Goal: Transaction & Acquisition: Purchase product/service

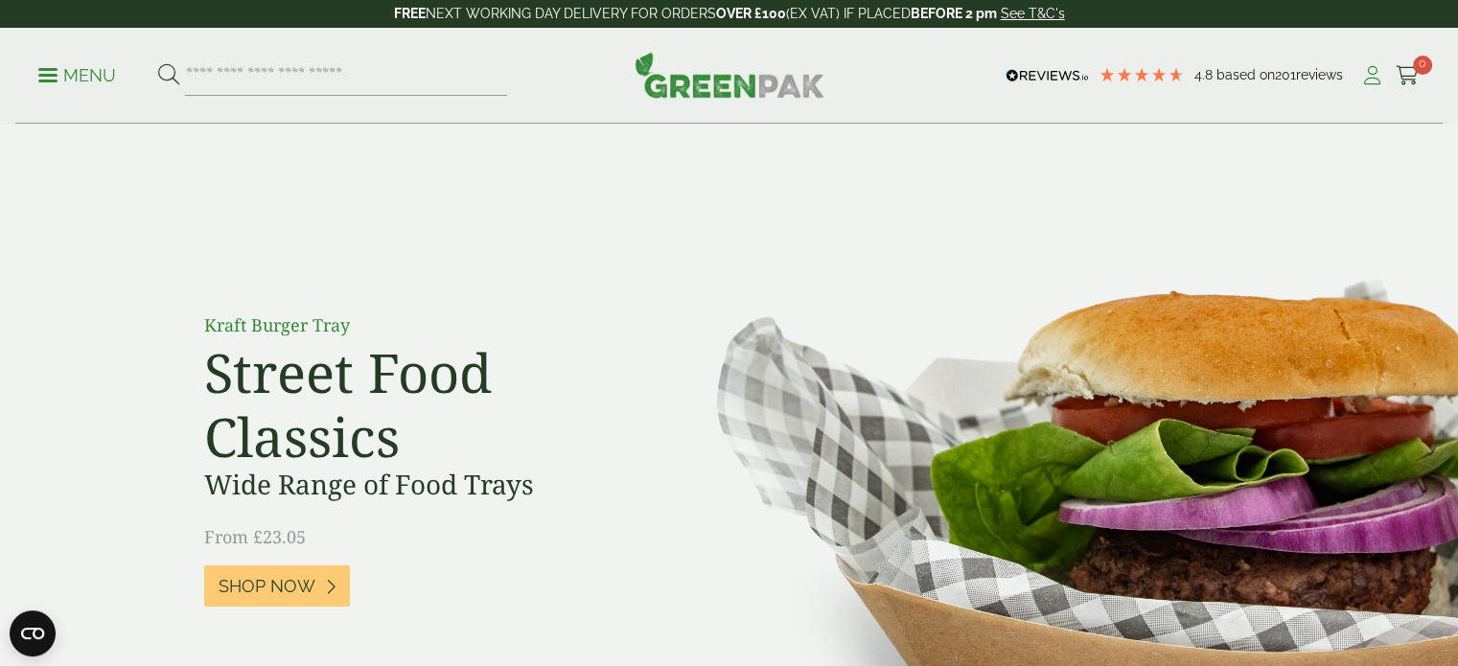
click at [1374, 77] on icon at bounding box center [1372, 75] width 24 height 19
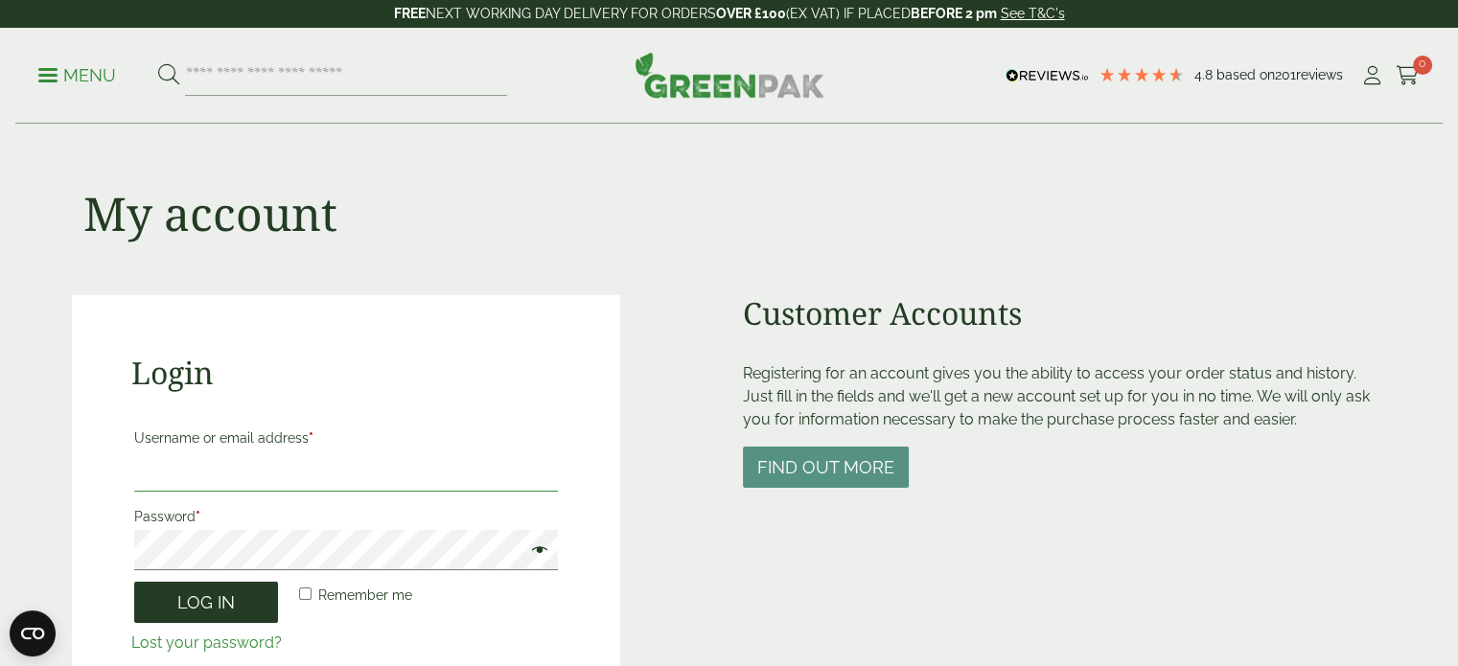
type input "**********"
click at [176, 593] on button "Log in" at bounding box center [206, 602] width 144 height 41
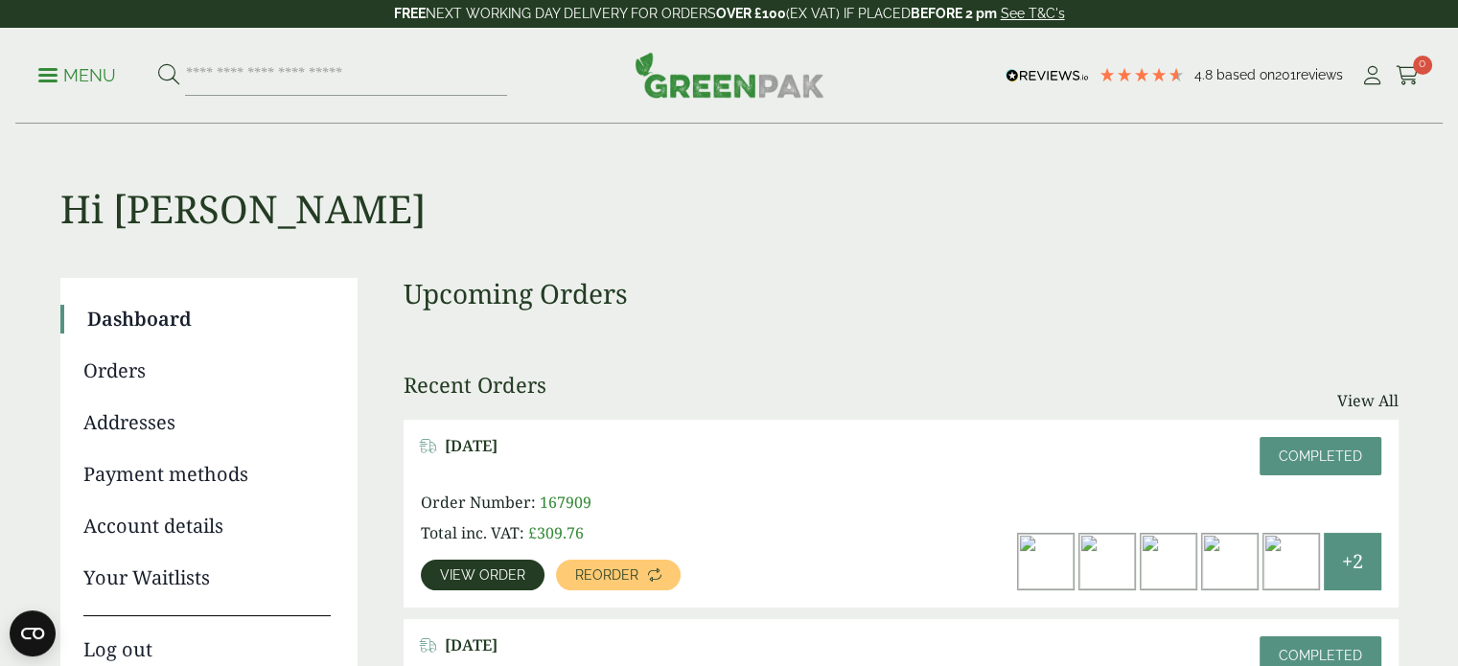
click at [266, 49] on div "Menu 4.8 Based on 201 reviews My Account" at bounding box center [729, 76] width 1428 height 96
click at [256, 75] on input "search" at bounding box center [346, 76] width 322 height 40
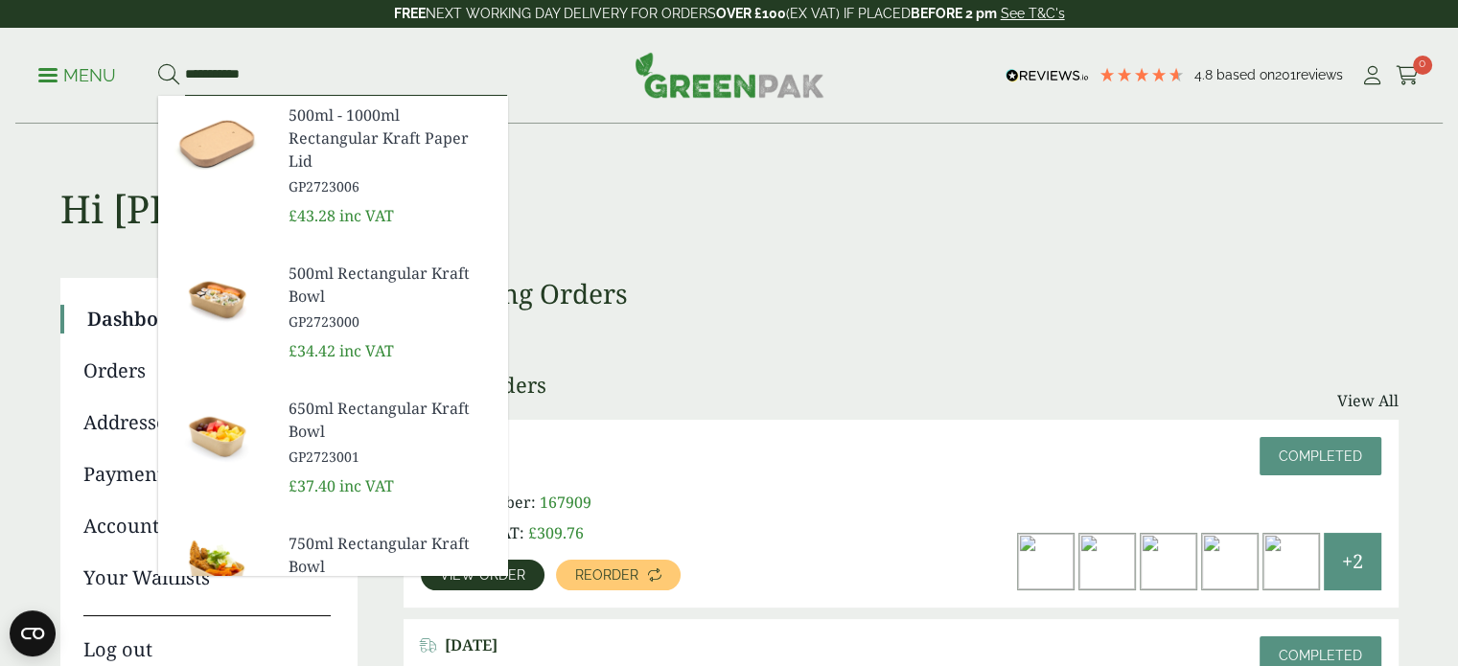
type input "**********"
click at [158, 63] on button at bounding box center [168, 75] width 21 height 25
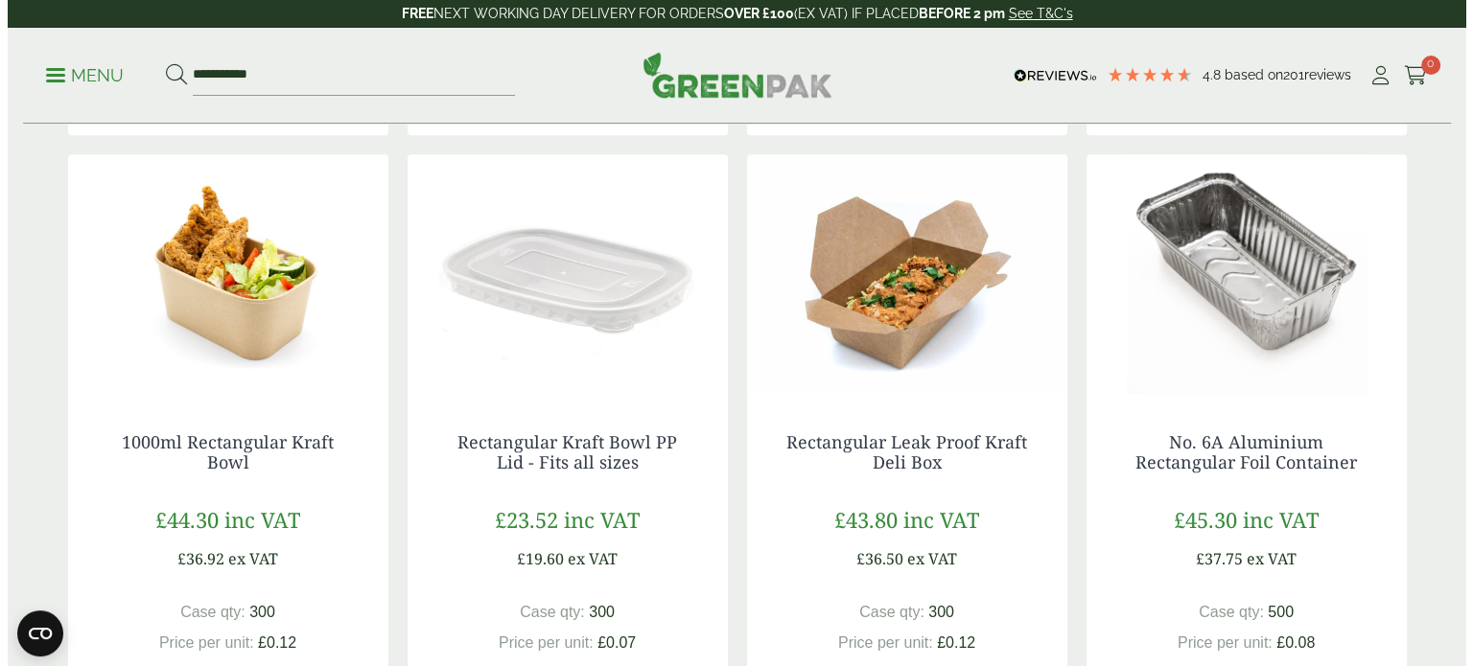
scroll to position [1055, 0]
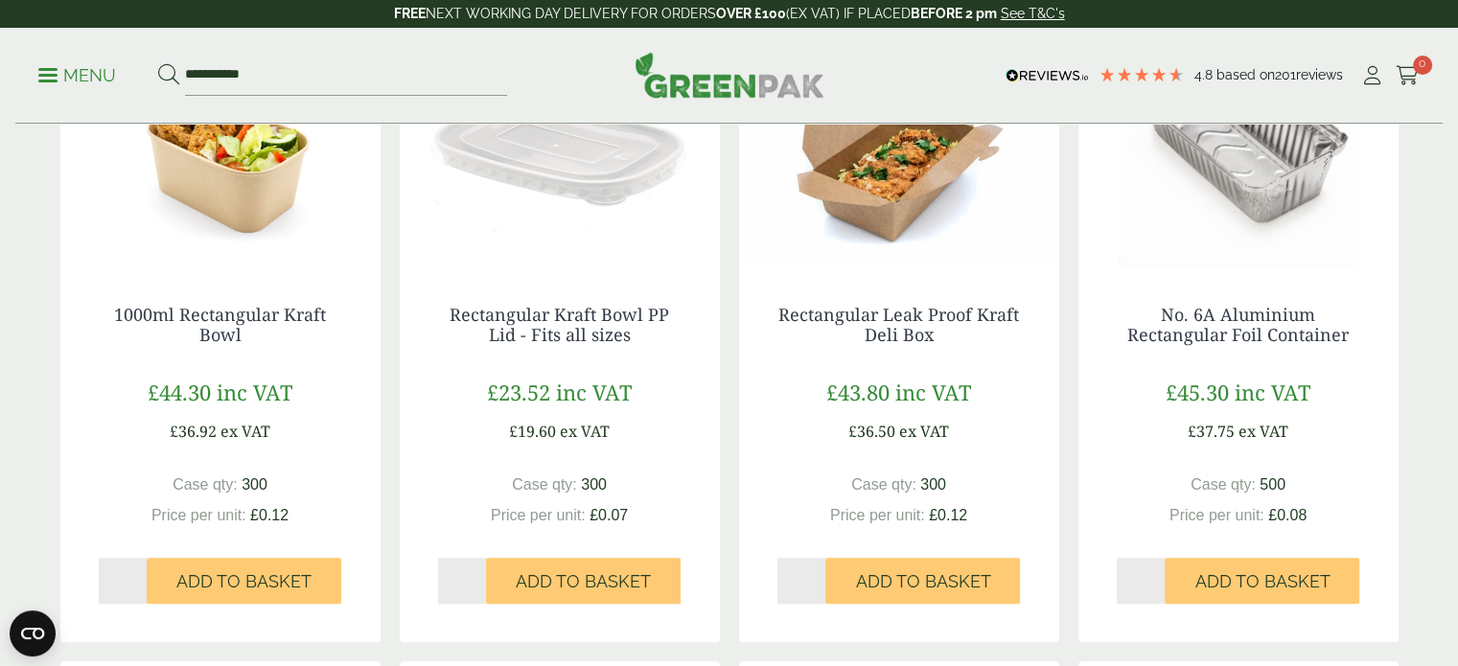
type input "*"
click at [134, 577] on input "*" at bounding box center [123, 581] width 49 height 46
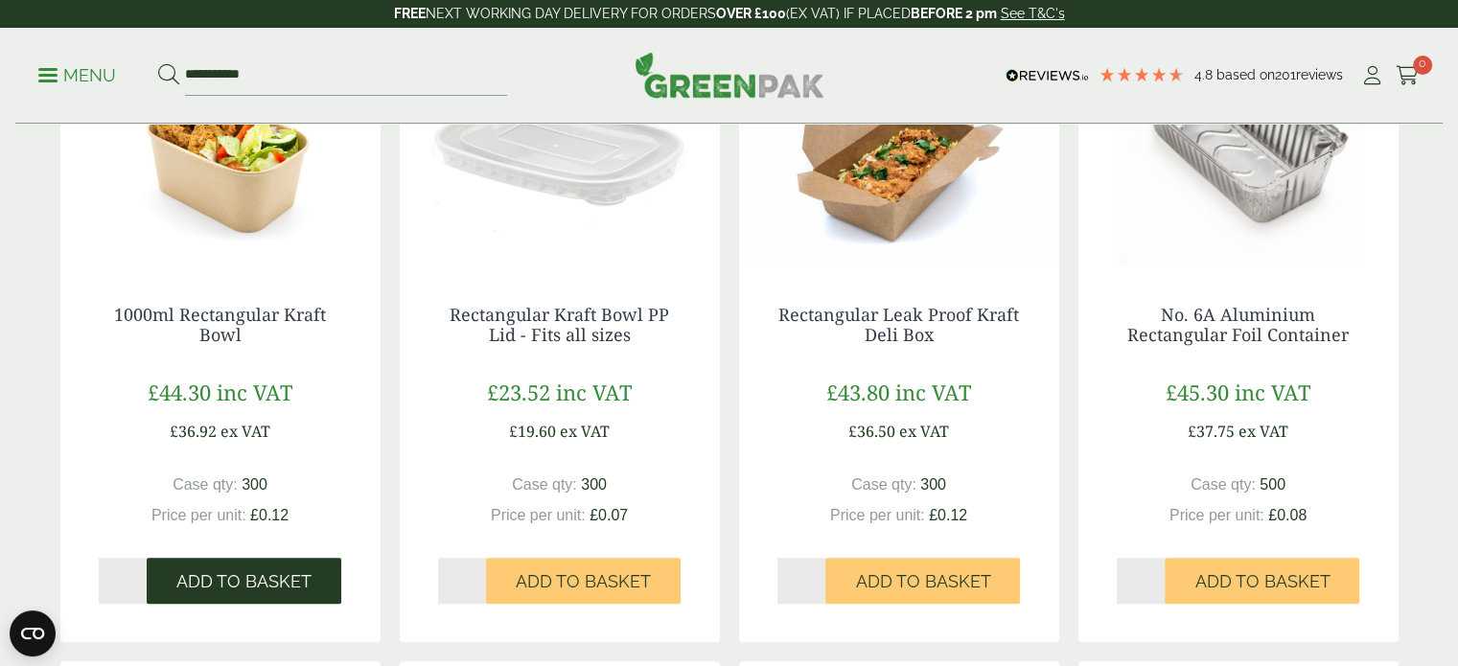
click at [198, 574] on span "Add to Basket" at bounding box center [243, 581] width 135 height 21
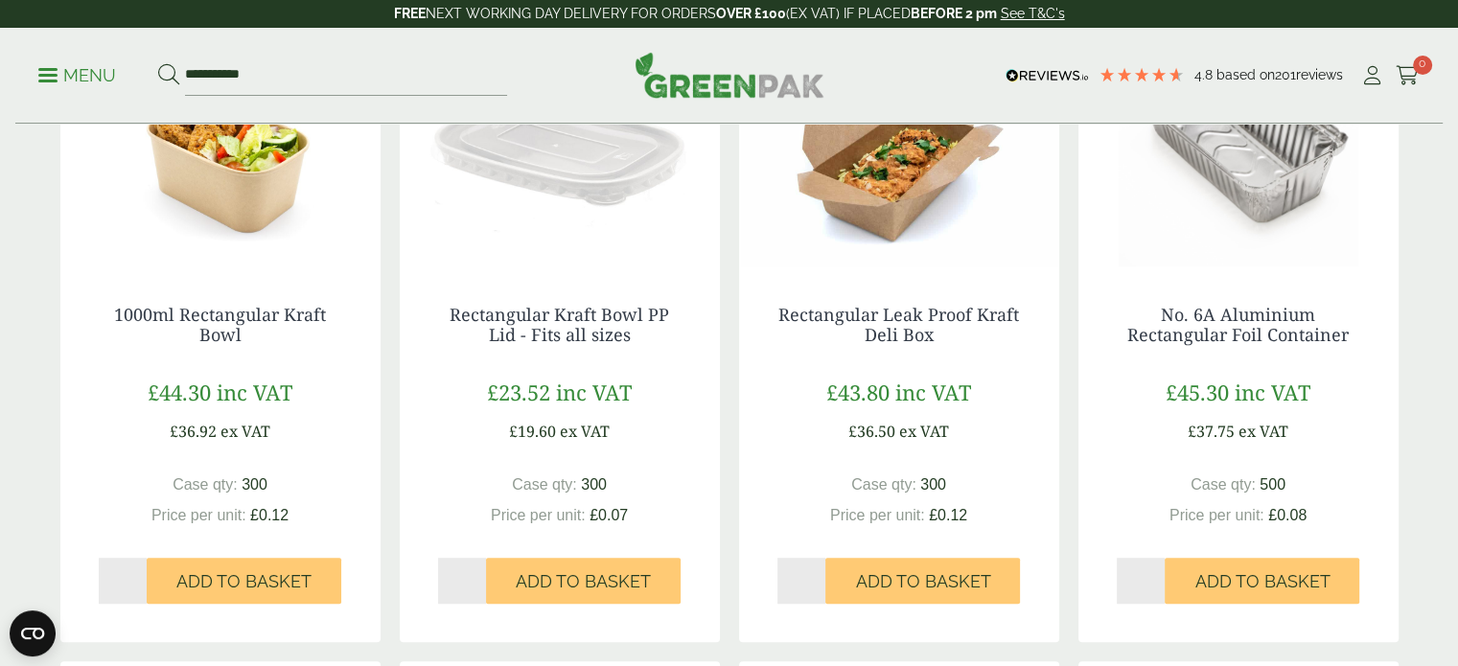
type input "*"
click at [476, 573] on input "*" at bounding box center [462, 581] width 49 height 46
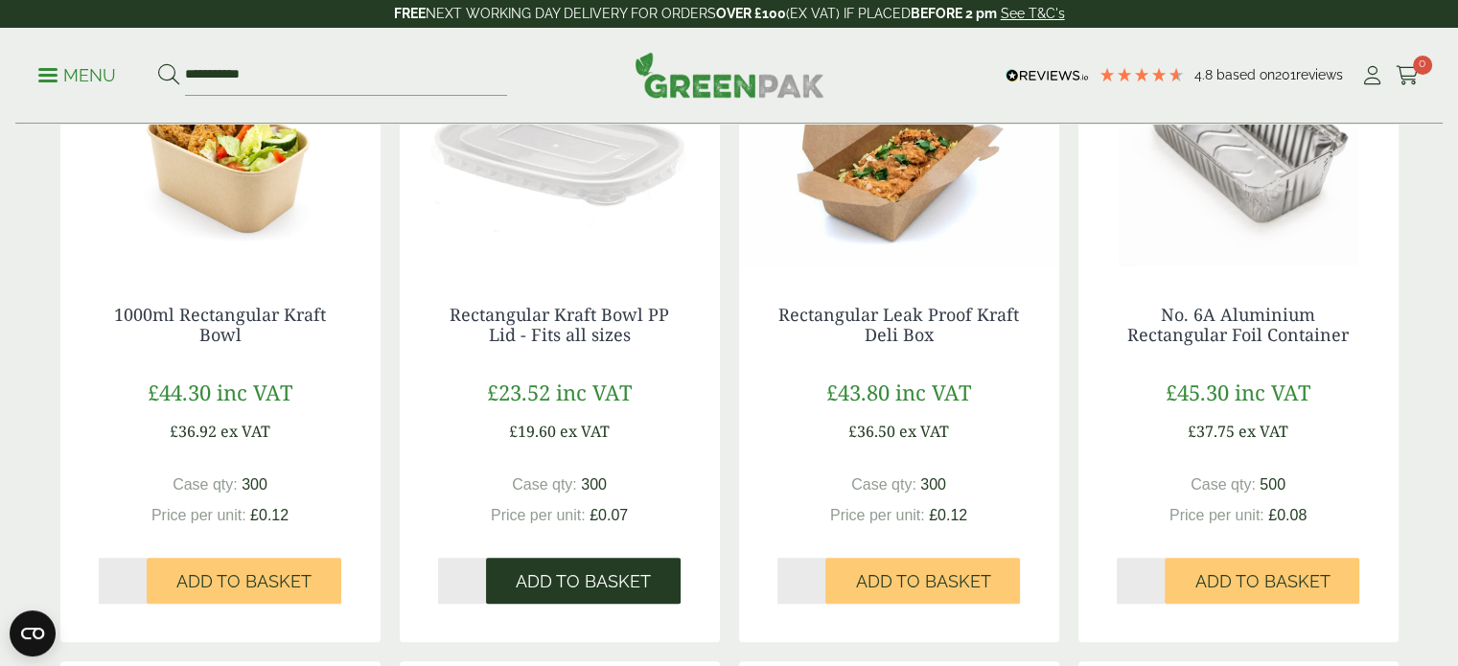
click at [584, 597] on button "Add to Basket" at bounding box center [583, 581] width 195 height 46
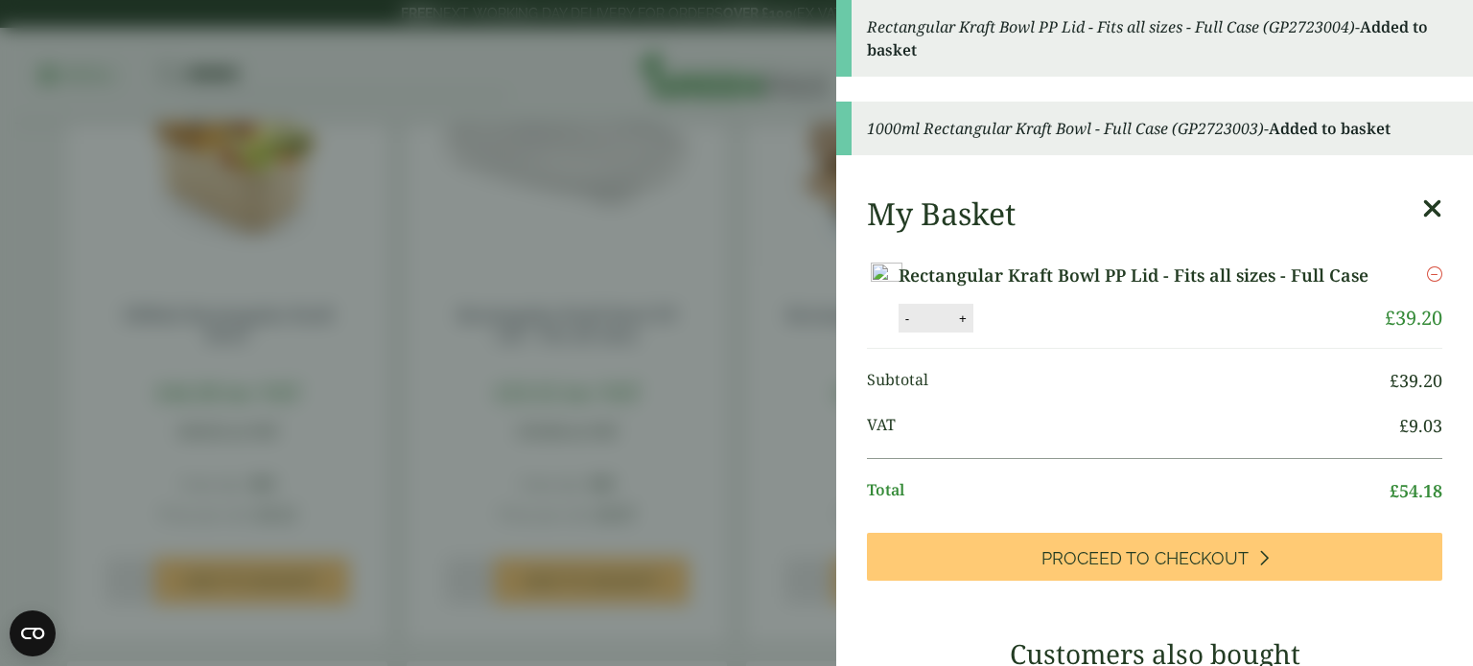
click at [1422, 202] on icon at bounding box center [1432, 209] width 20 height 27
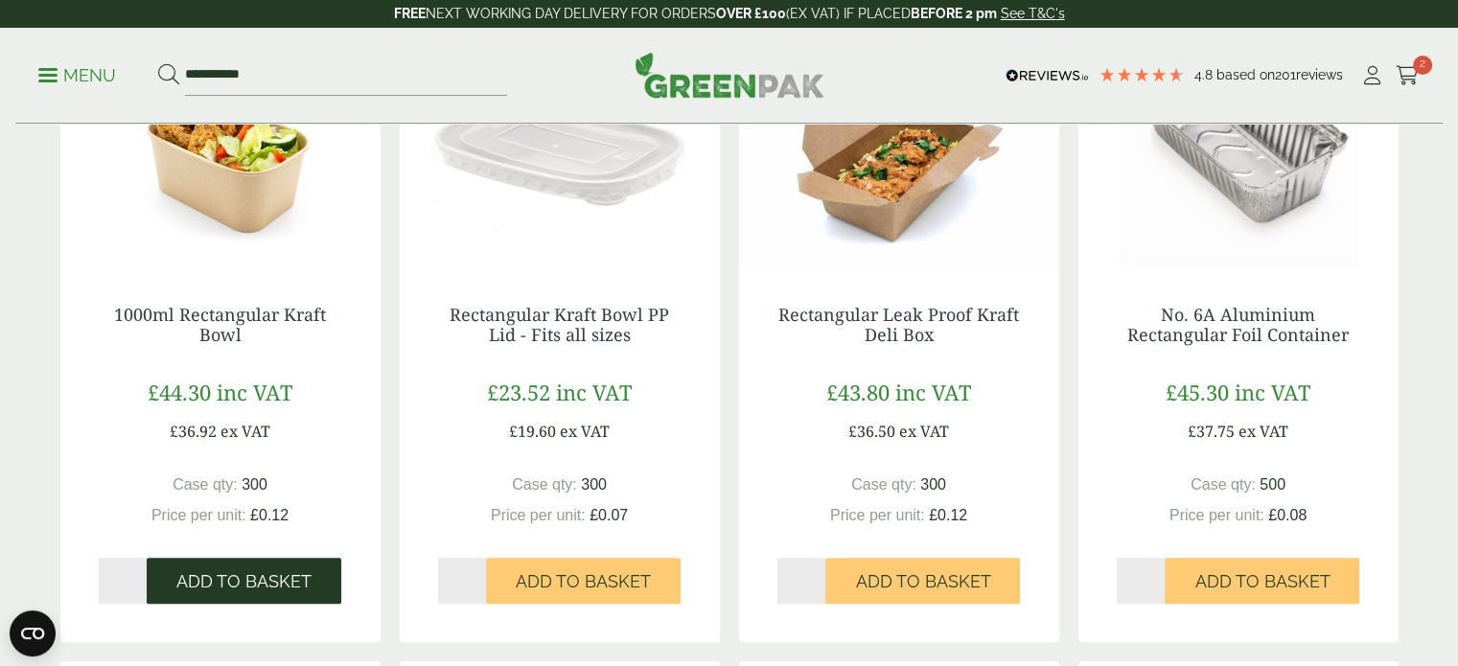
click at [318, 579] on button "Add to Basket" at bounding box center [244, 581] width 195 height 46
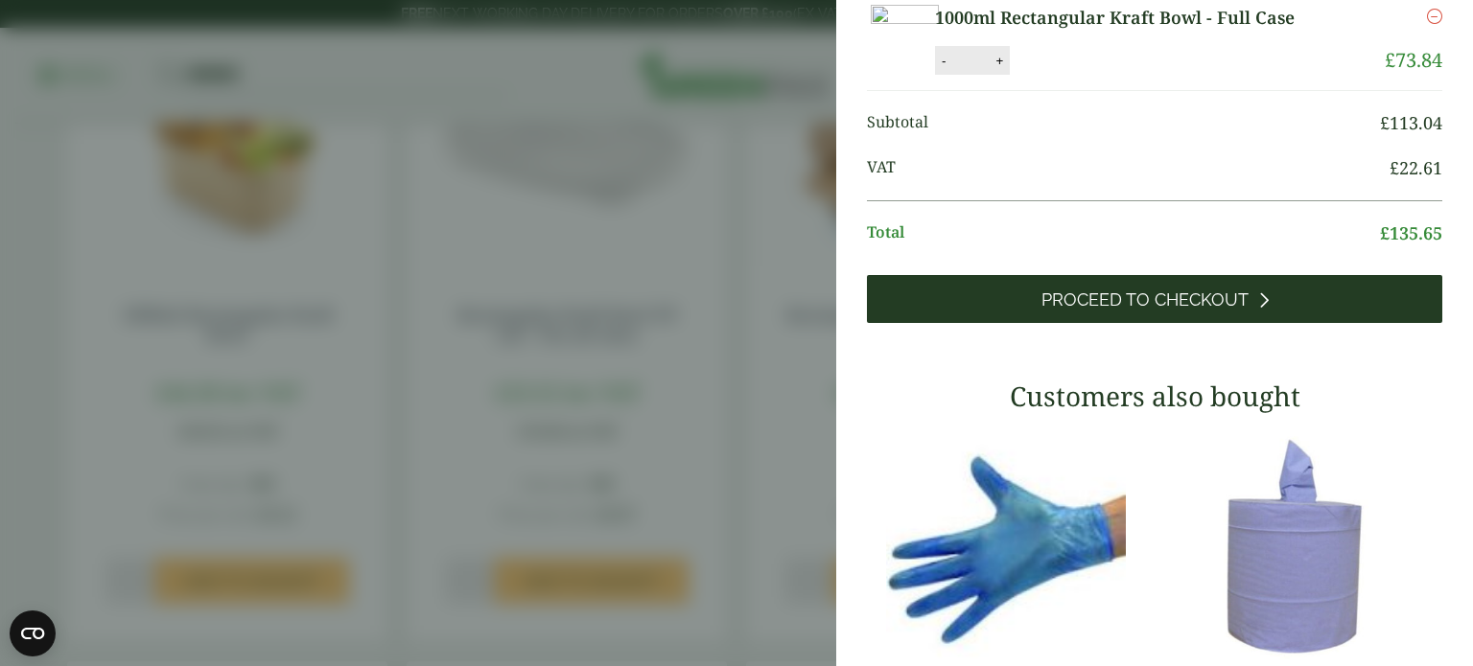
scroll to position [299, 0]
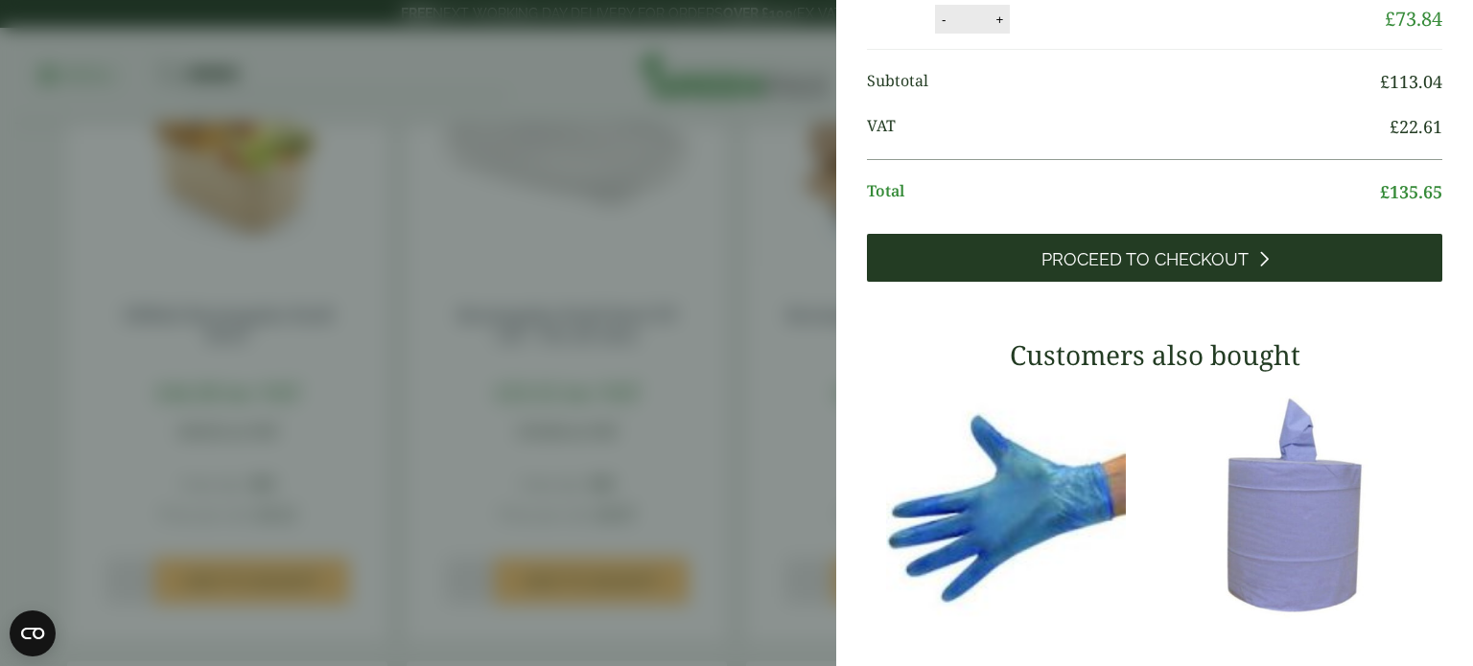
click at [1187, 270] on span "Proceed to Checkout" at bounding box center [1144, 259] width 207 height 21
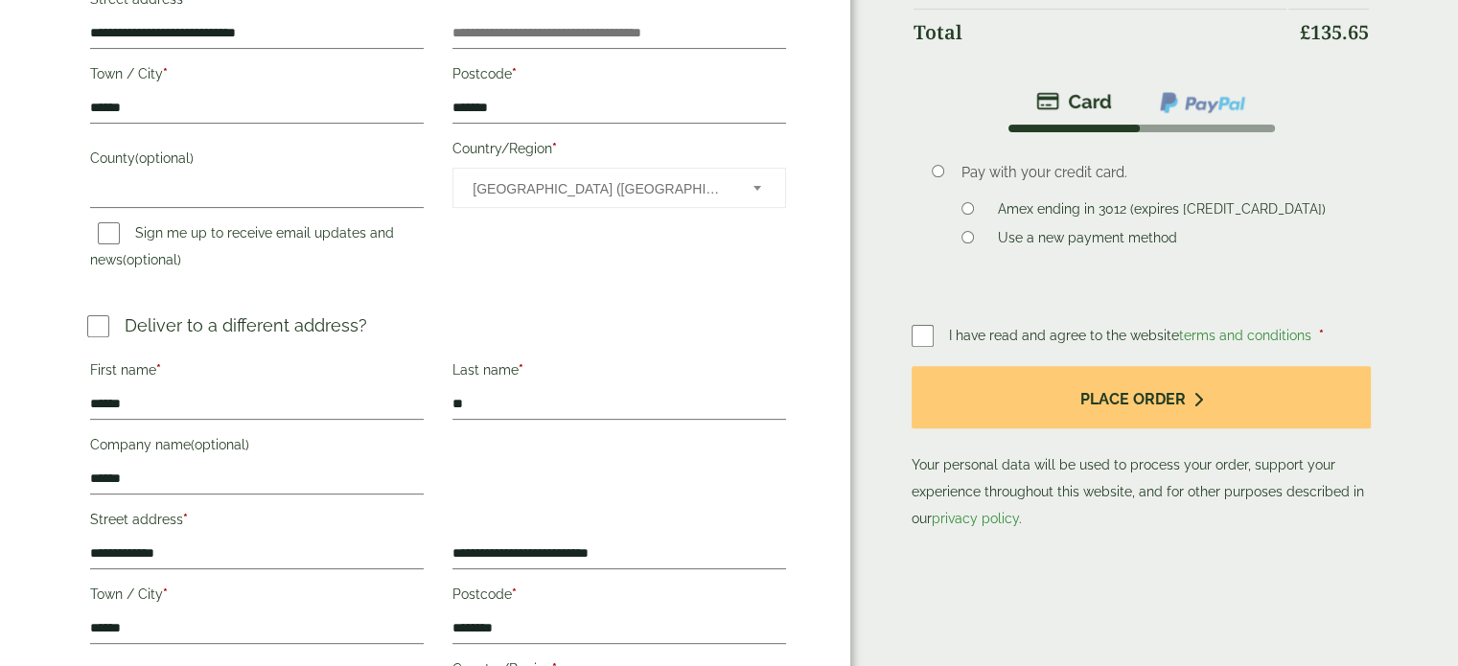
scroll to position [671, 0]
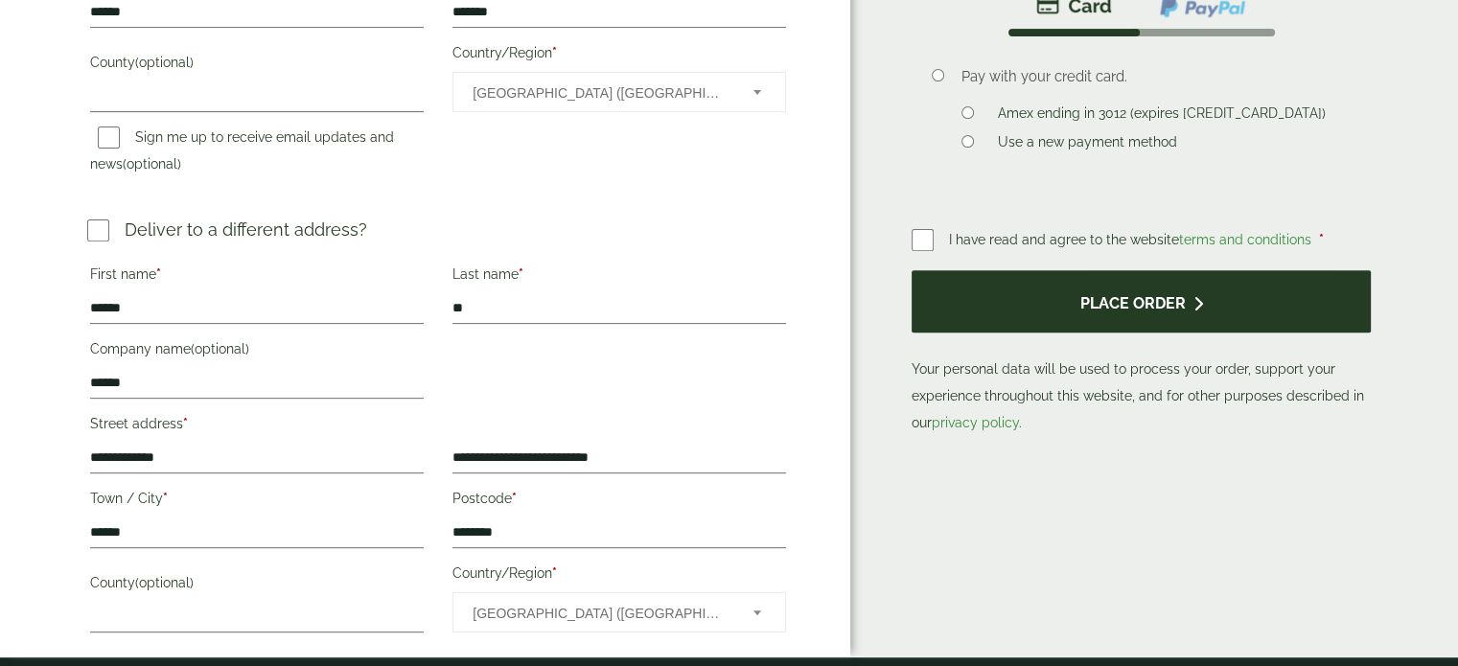
click at [989, 310] on button "Place order" at bounding box center [1141, 301] width 459 height 62
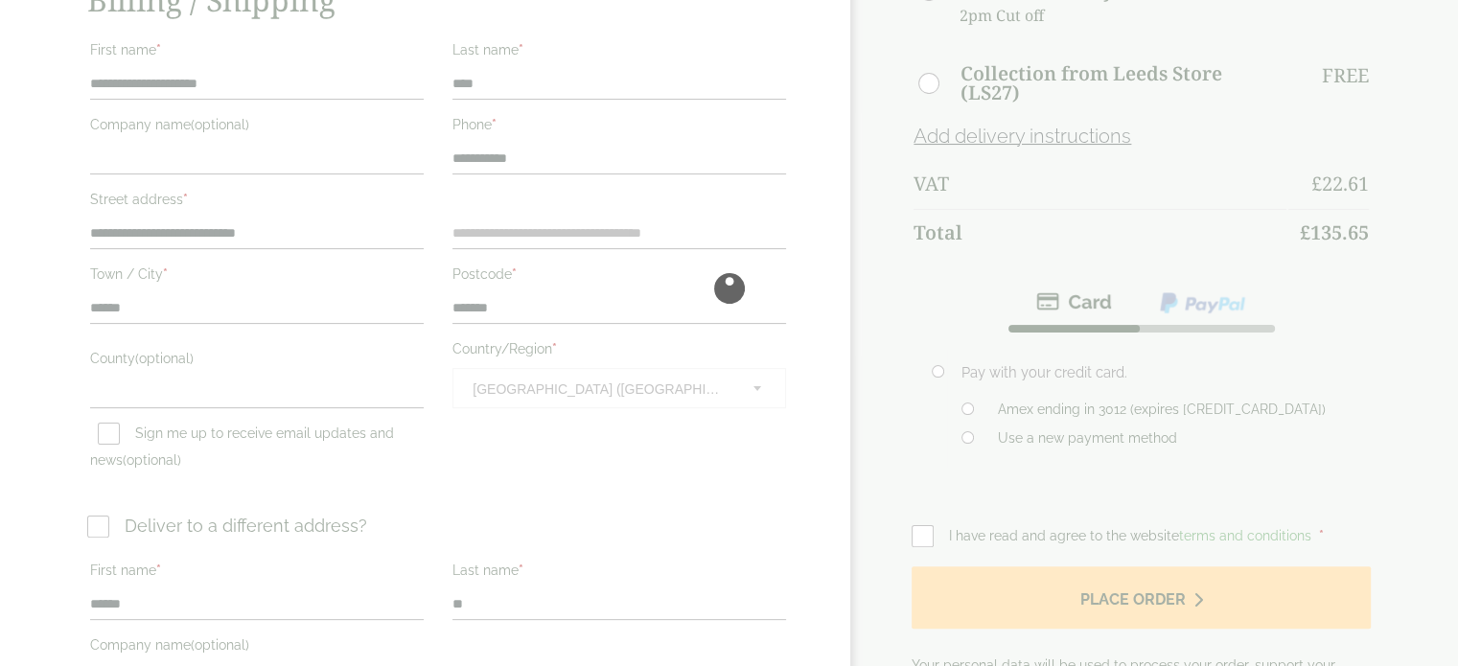
scroll to position [479, 0]
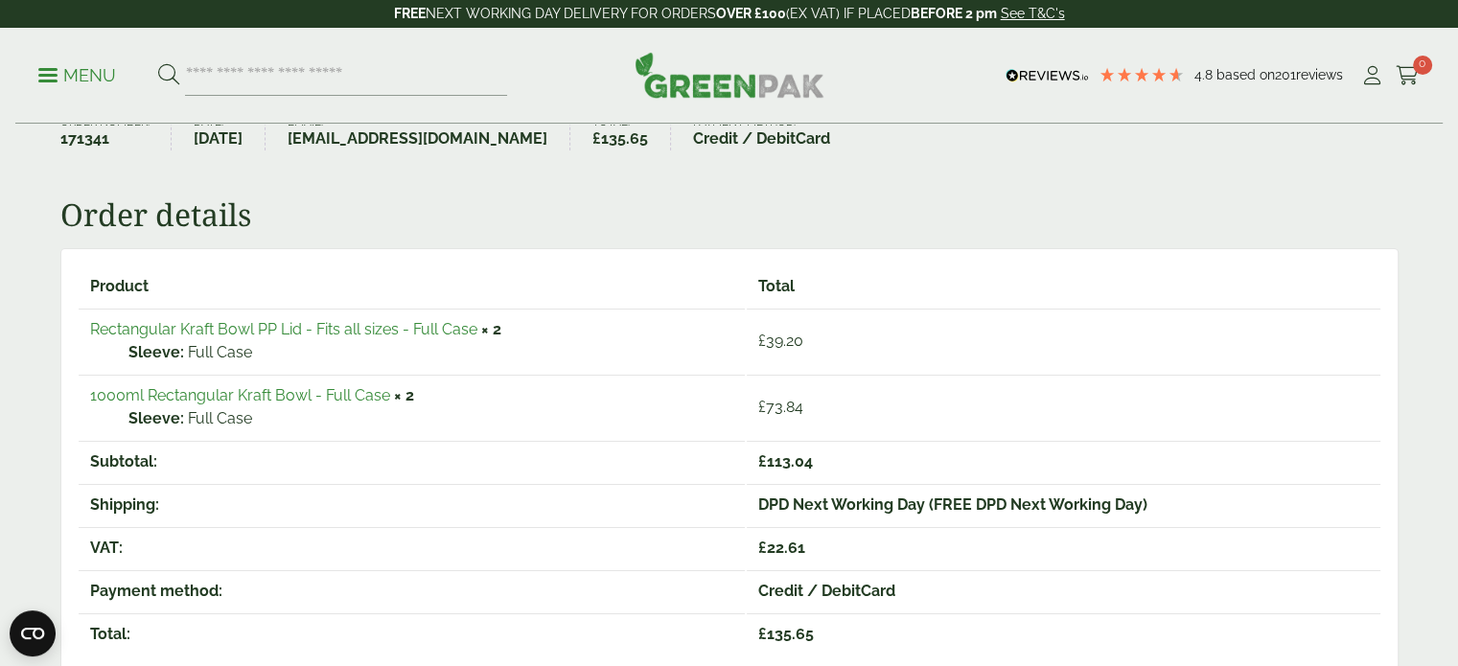
scroll to position [192, 0]
